Goal: Navigation & Orientation: Find specific page/section

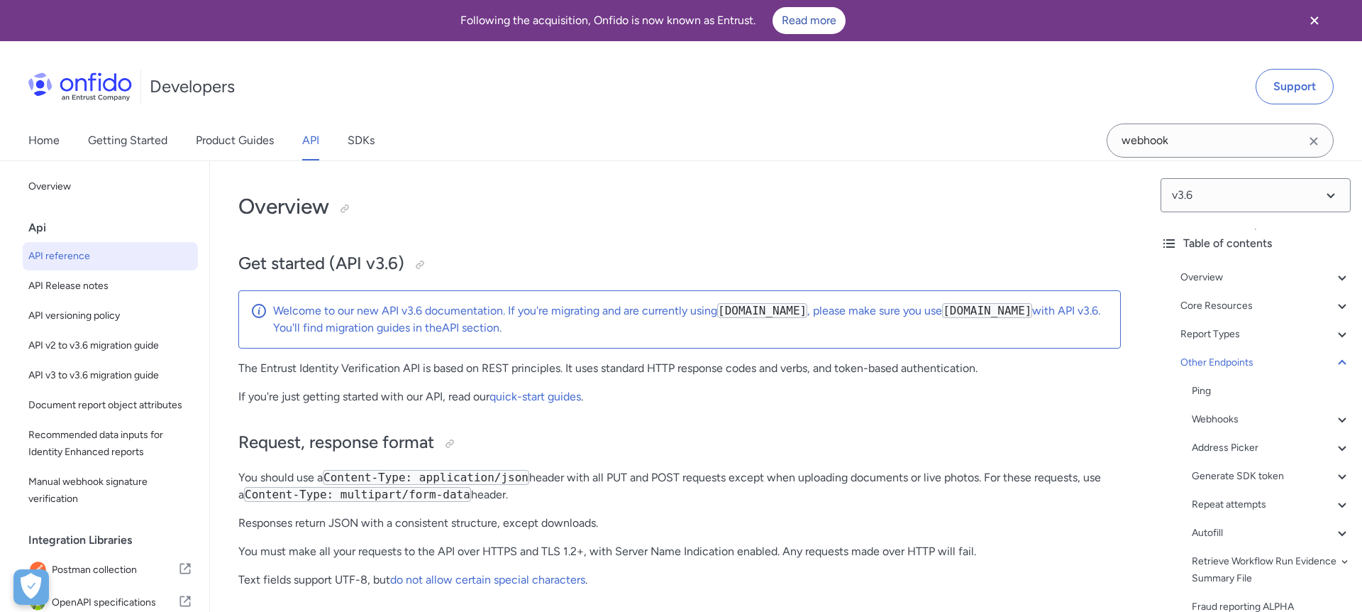
select select "http"
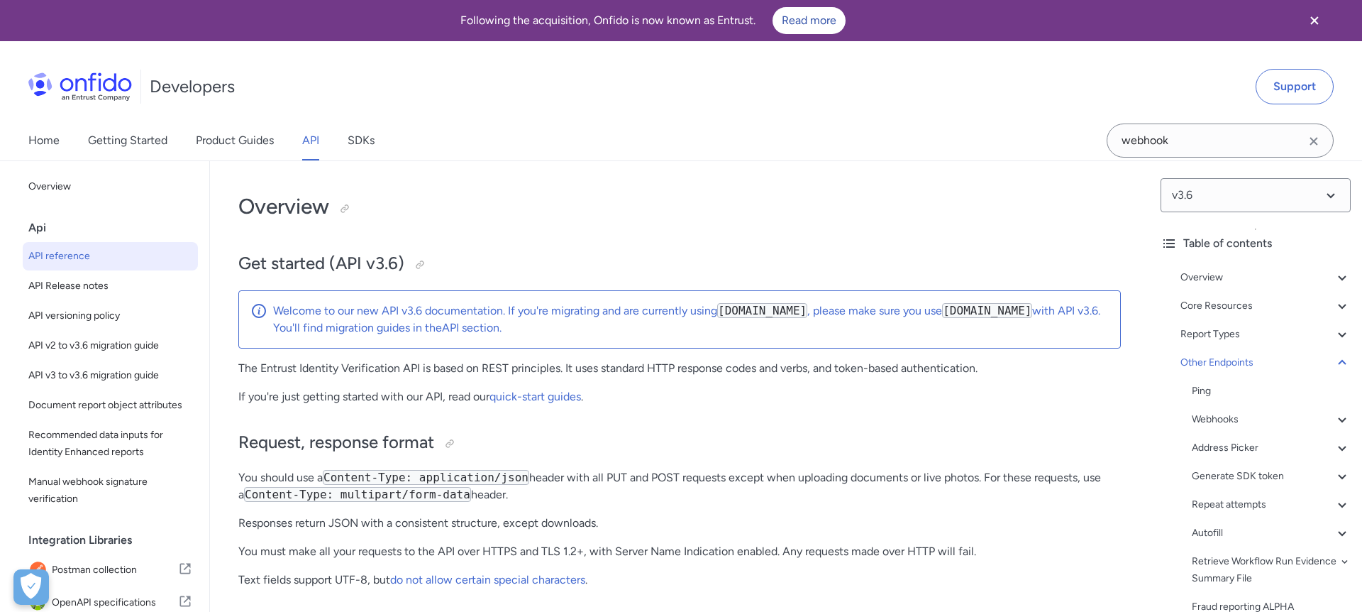
select select "http"
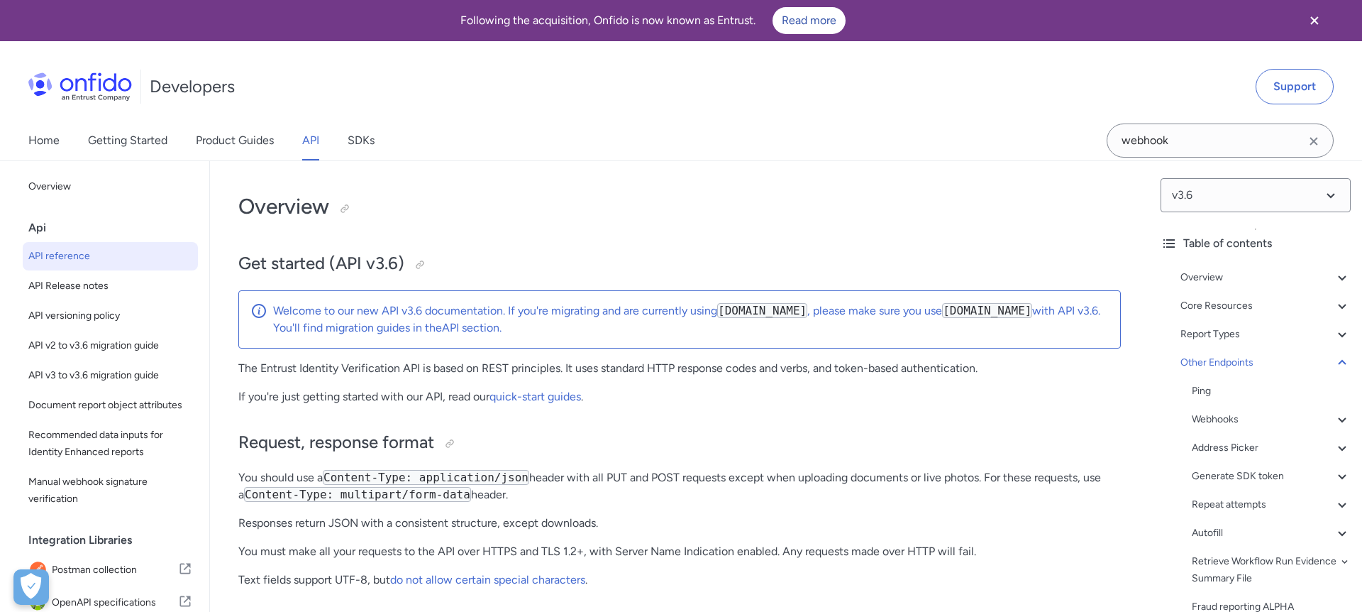
select select "http"
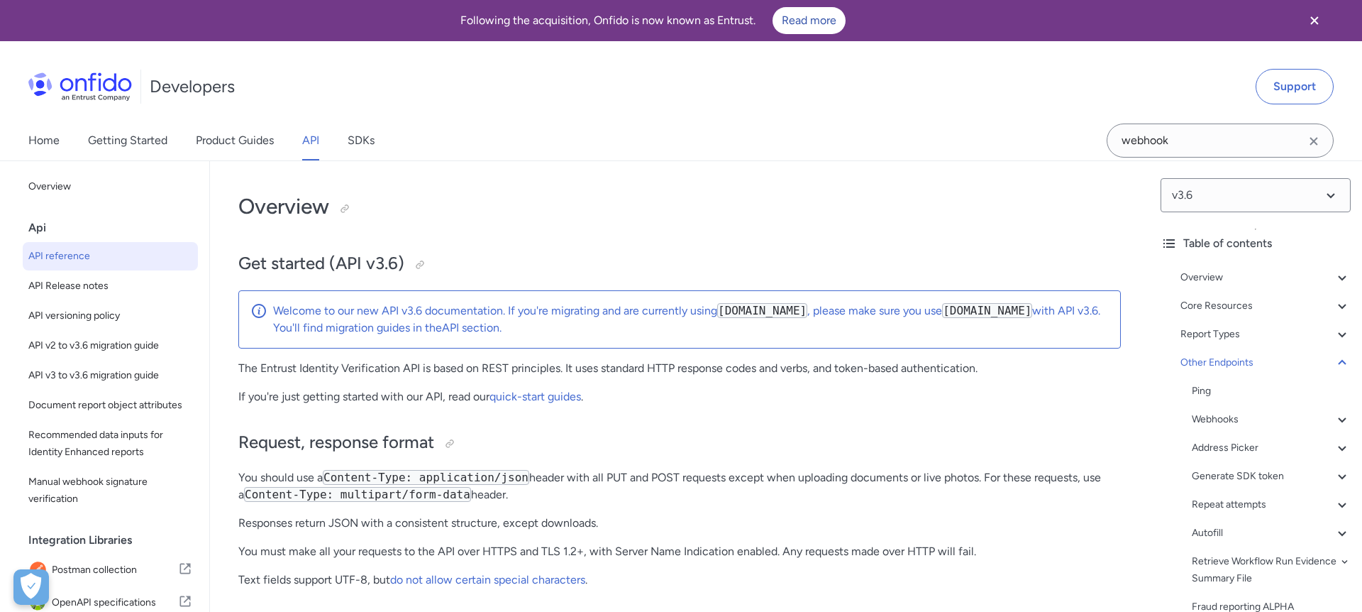
select select "http"
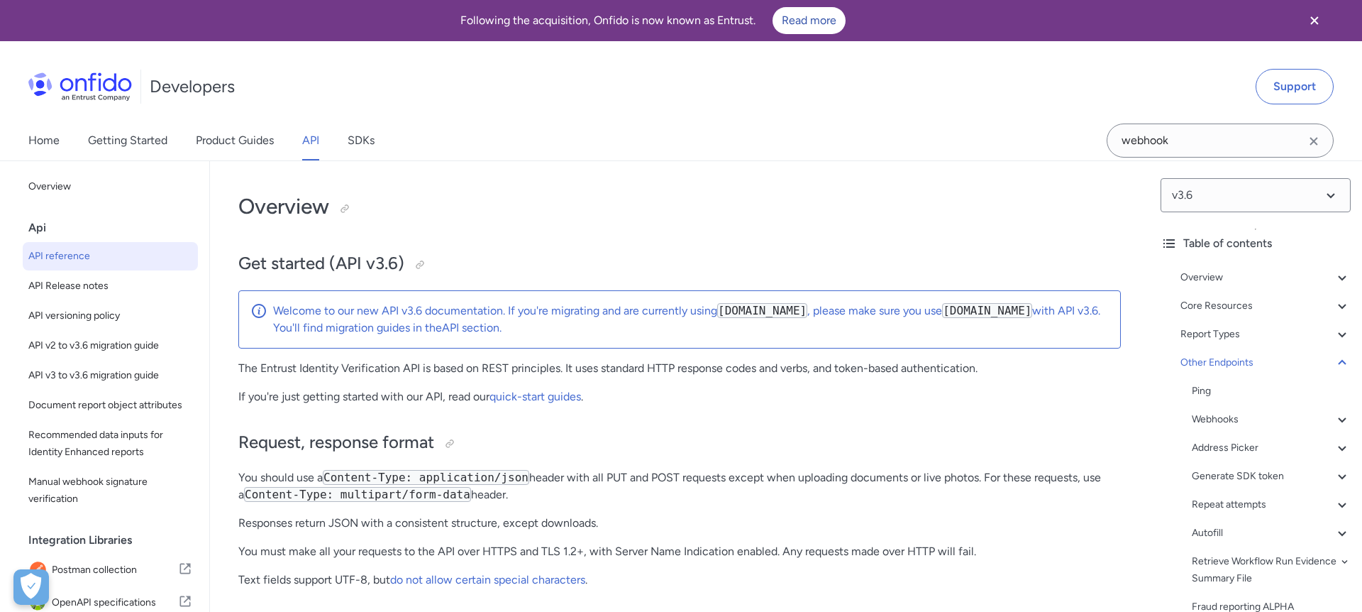
select select "http"
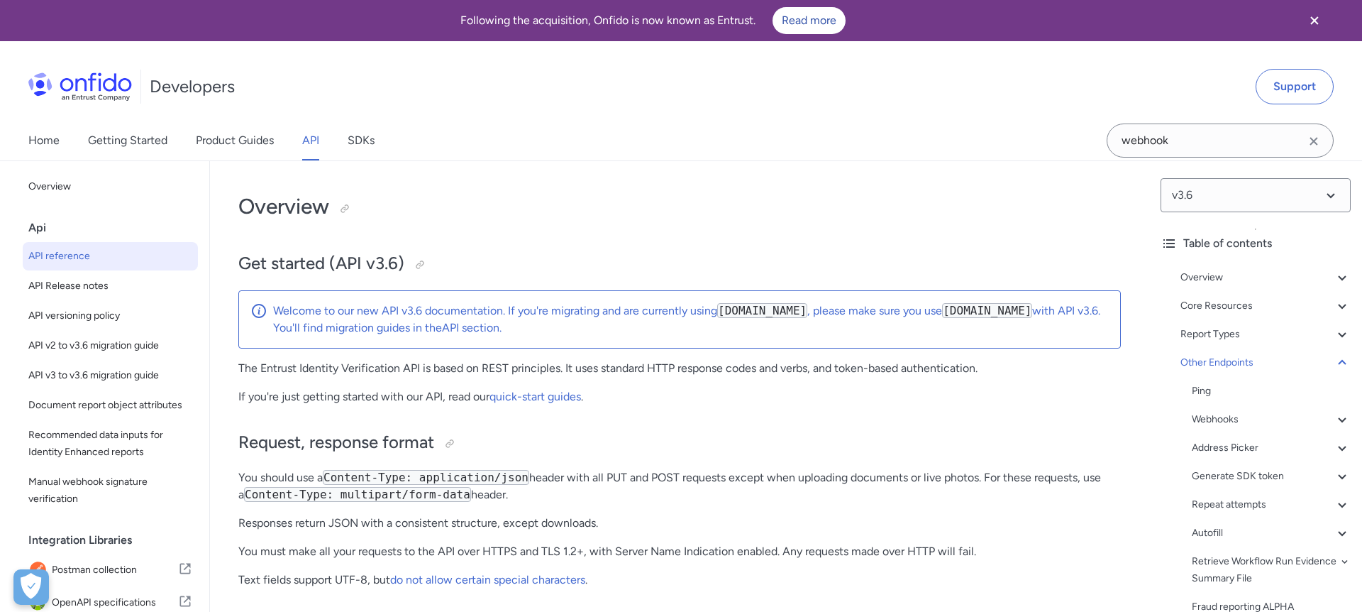
select select "http"
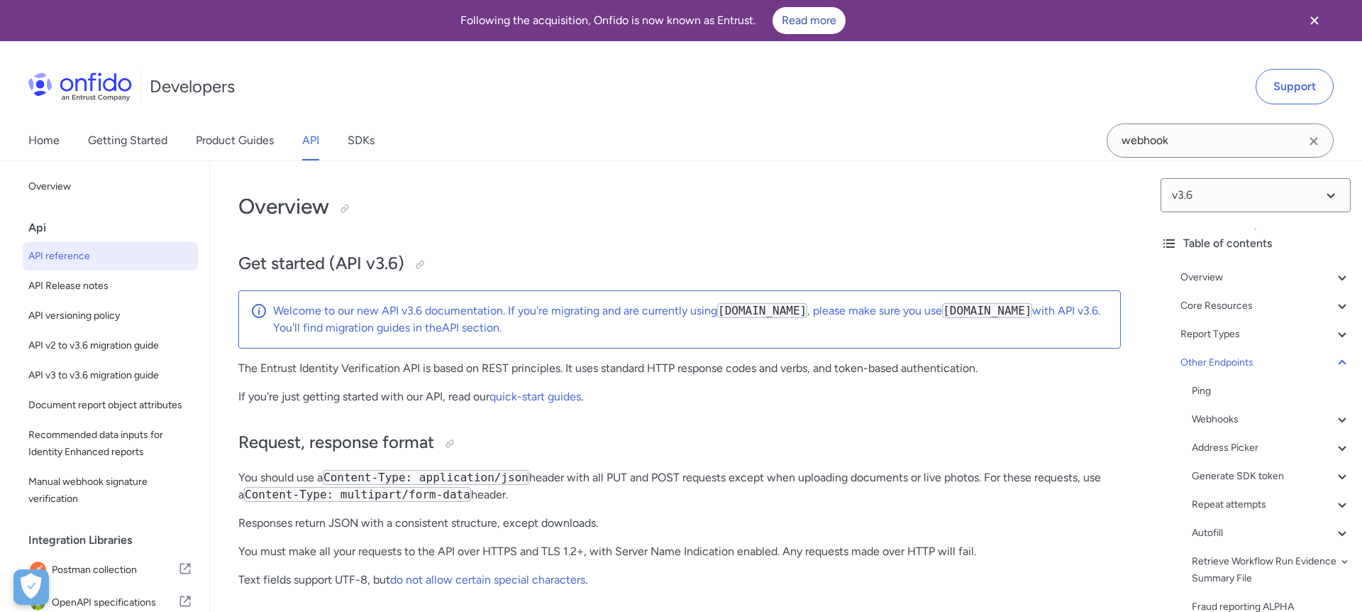
select select "http"
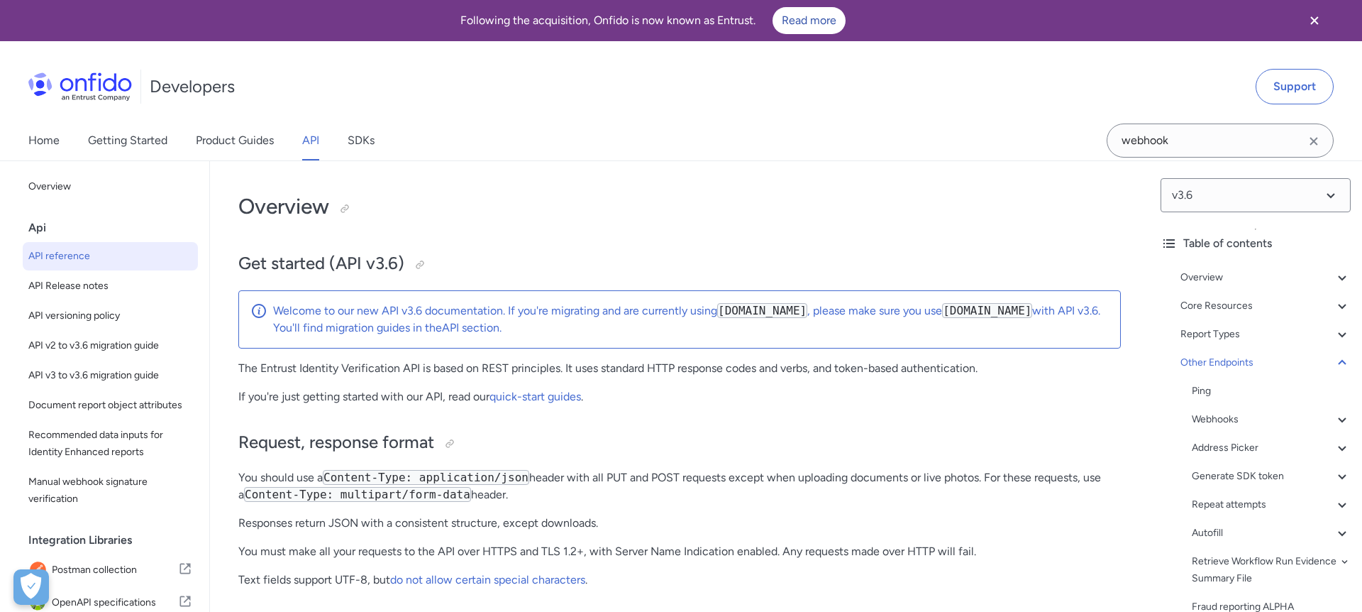
select select "http"
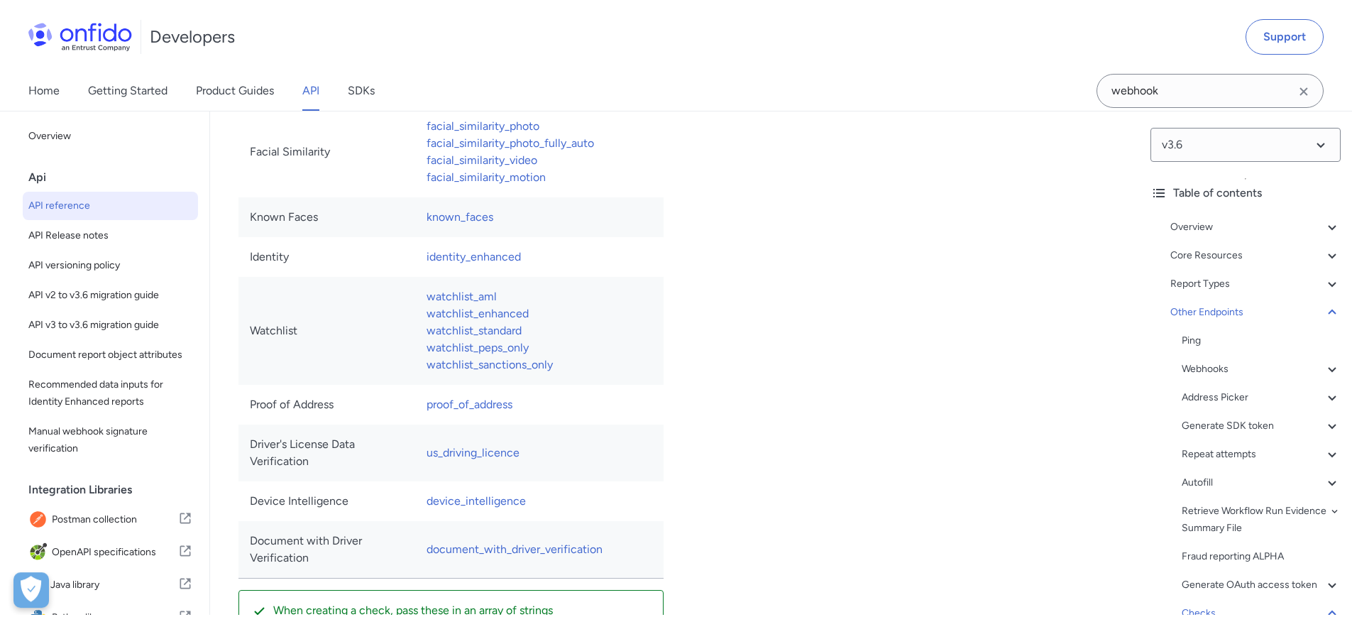
scroll to position [60, 0]
